Goal: Information Seeking & Learning: Learn about a topic

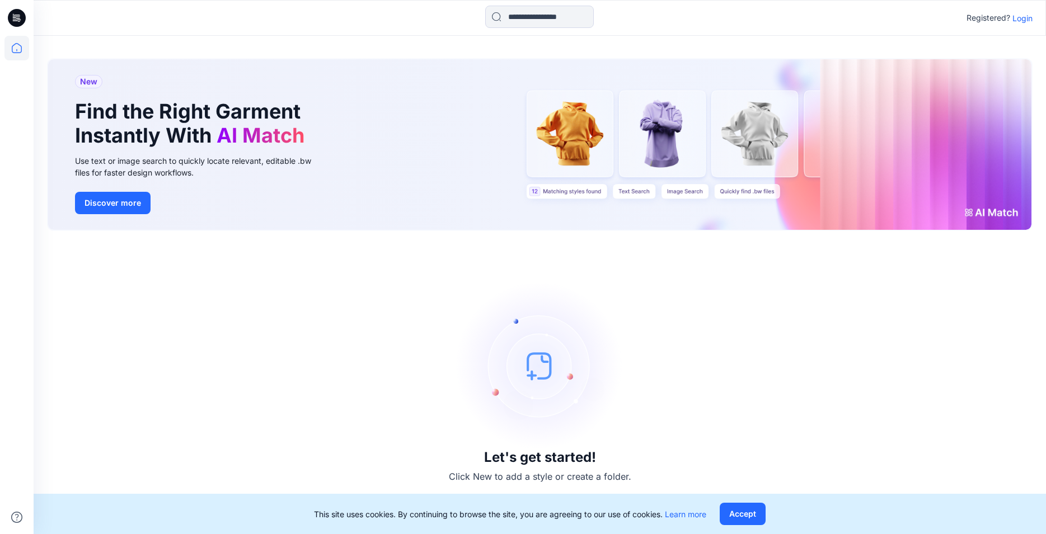
click at [1022, 20] on p "Login" at bounding box center [1022, 18] width 20 height 12
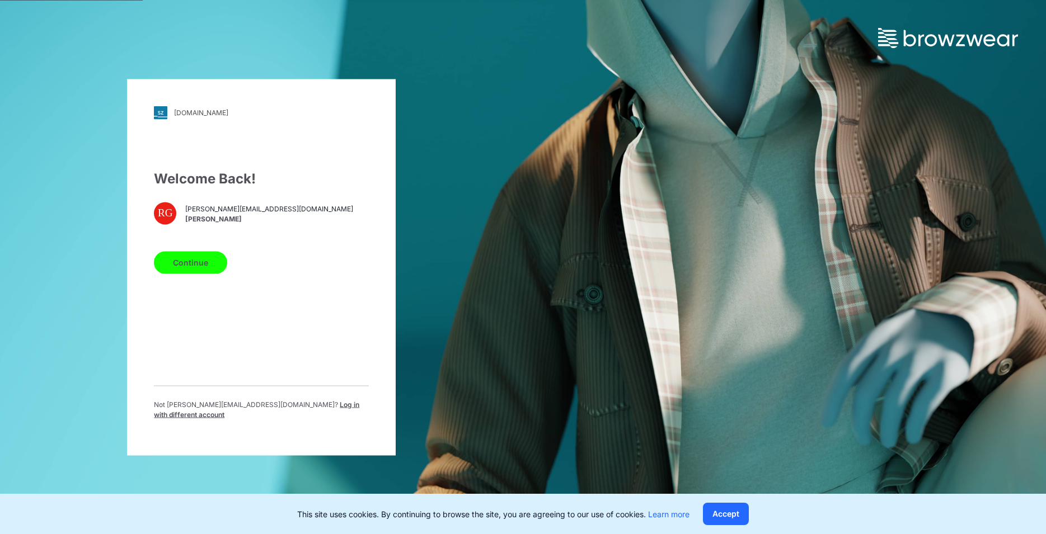
click at [200, 265] on button "Continue" at bounding box center [190, 262] width 73 height 22
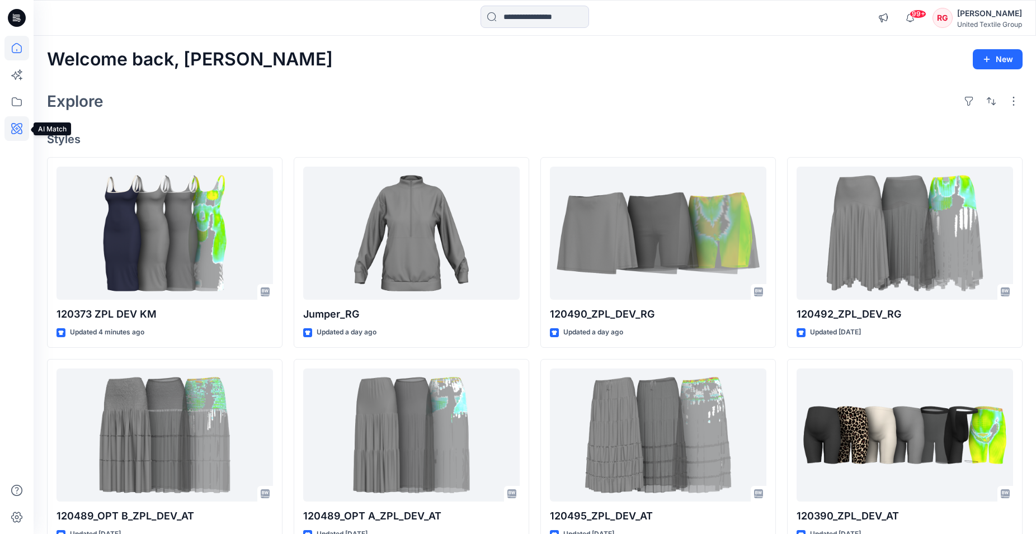
click at [18, 128] on icon at bounding box center [16, 128] width 25 height 25
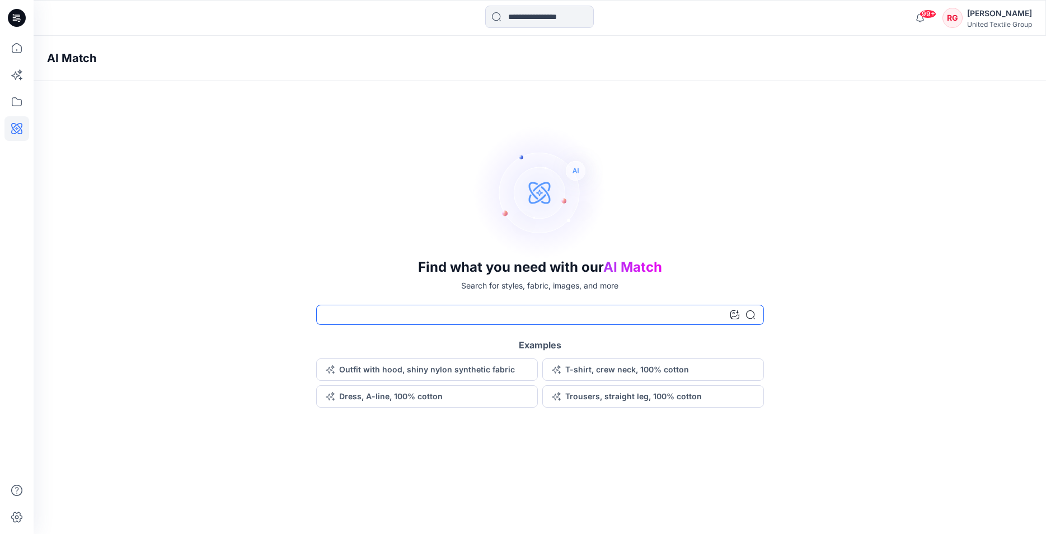
click at [332, 319] on input at bounding box center [540, 315] width 448 height 20
type input "*********"
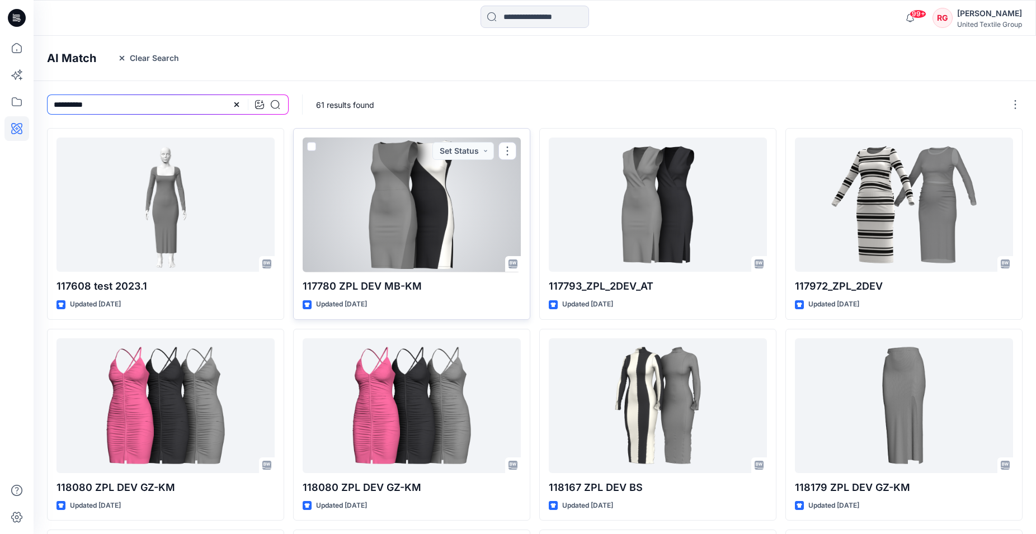
click at [431, 209] on div at bounding box center [412, 205] width 218 height 134
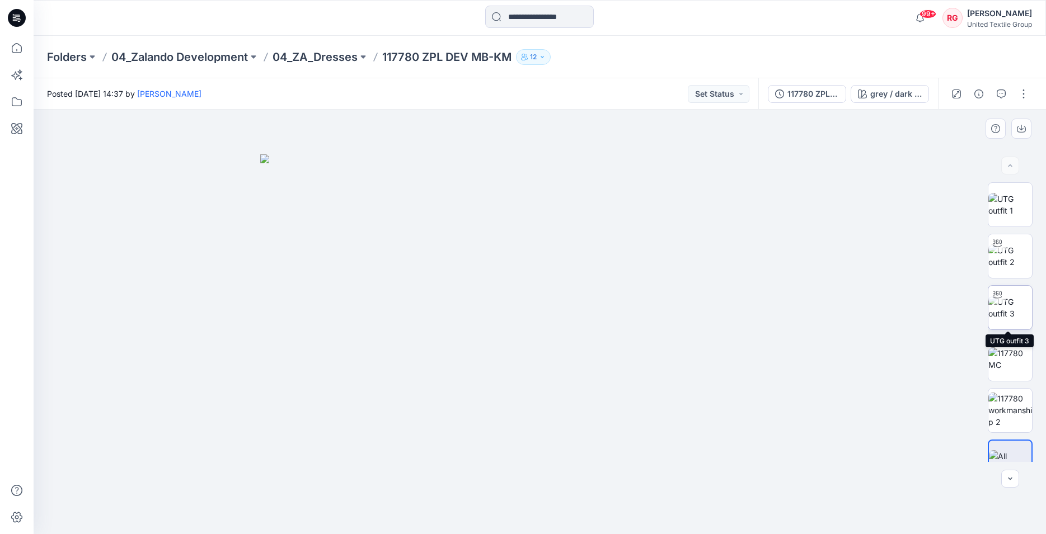
click at [1007, 305] on img at bounding box center [1010, 308] width 44 height 24
drag, startPoint x: 541, startPoint y: 517, endPoint x: 617, endPoint y: 501, distance: 77.0
click at [617, 501] on icon at bounding box center [541, 501] width 339 height 42
